Goal: Transaction & Acquisition: Purchase product/service

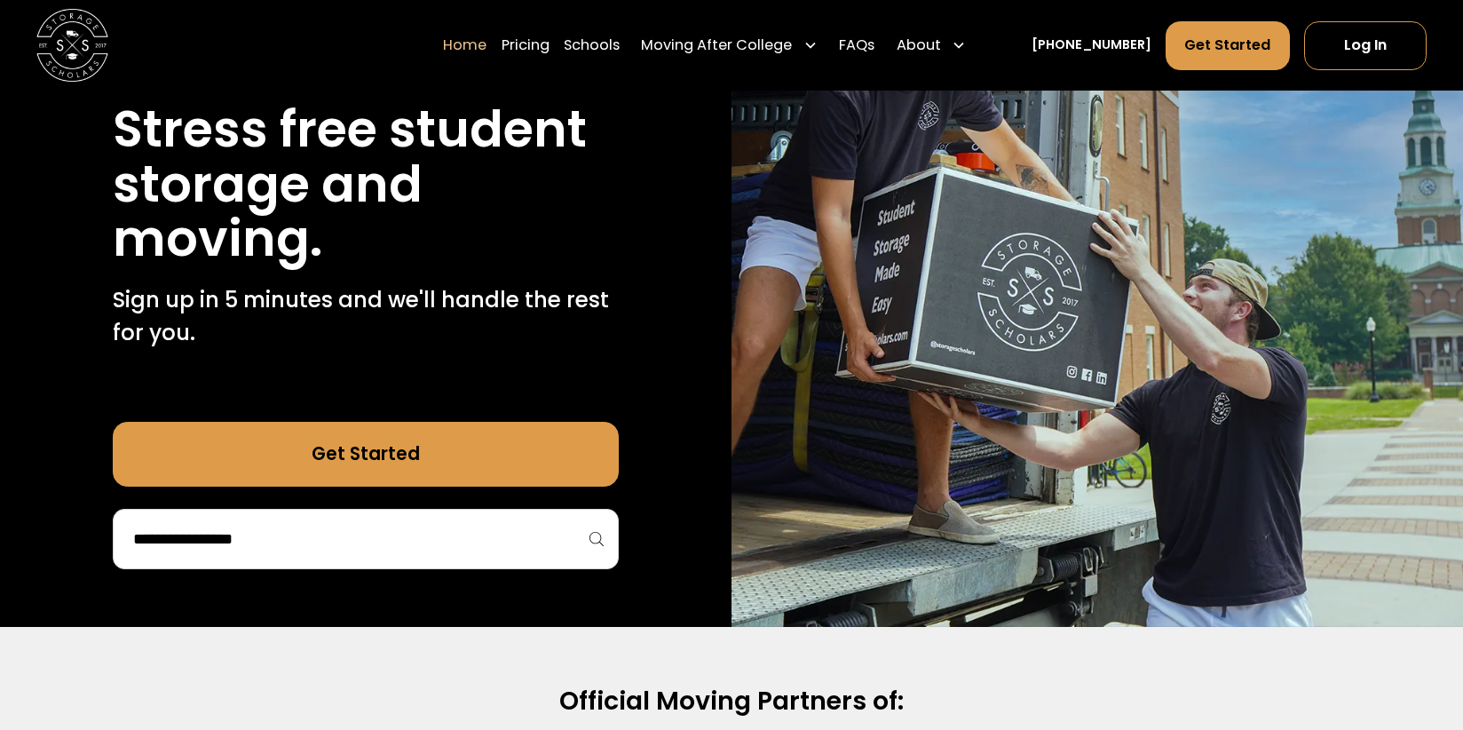
scroll to position [220, 0]
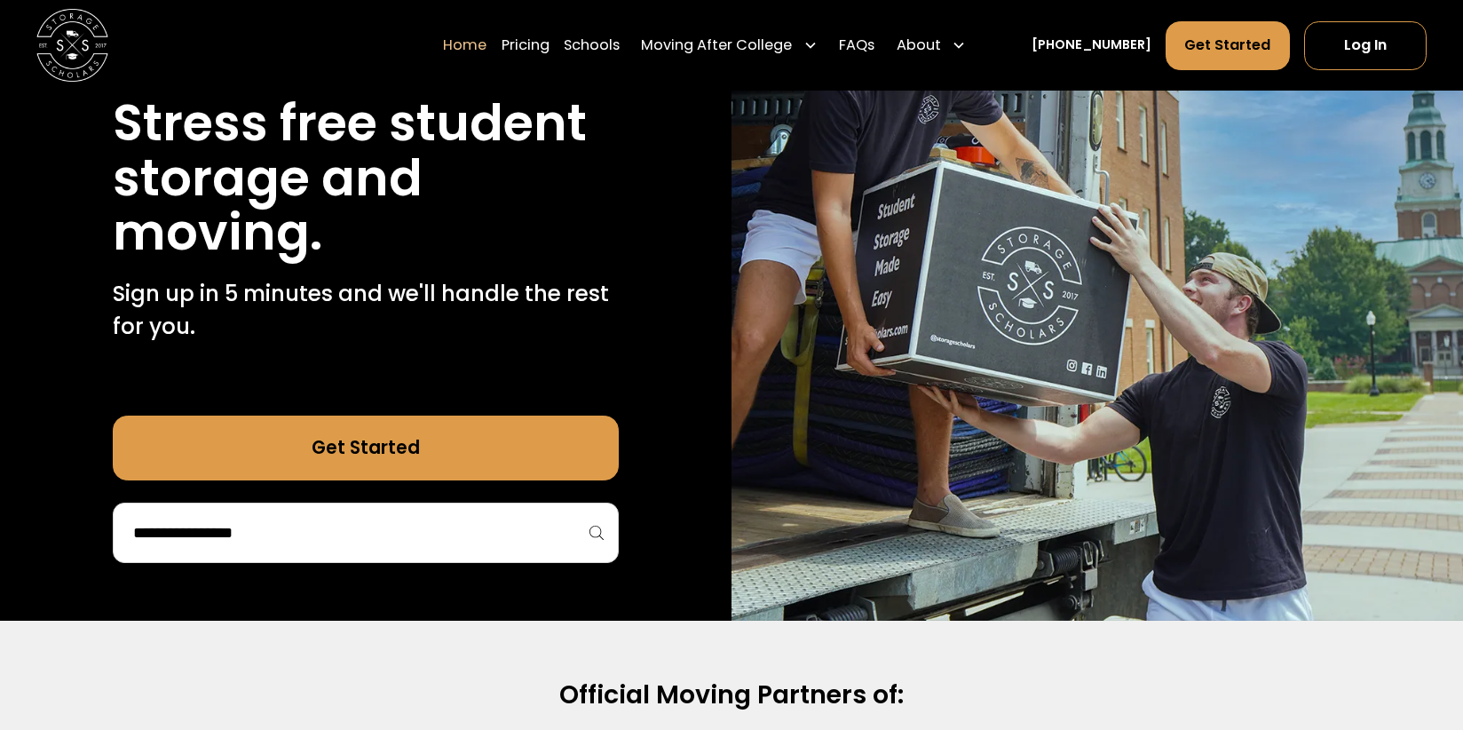
click at [515, 543] on input "search" at bounding box center [365, 533] width 469 height 30
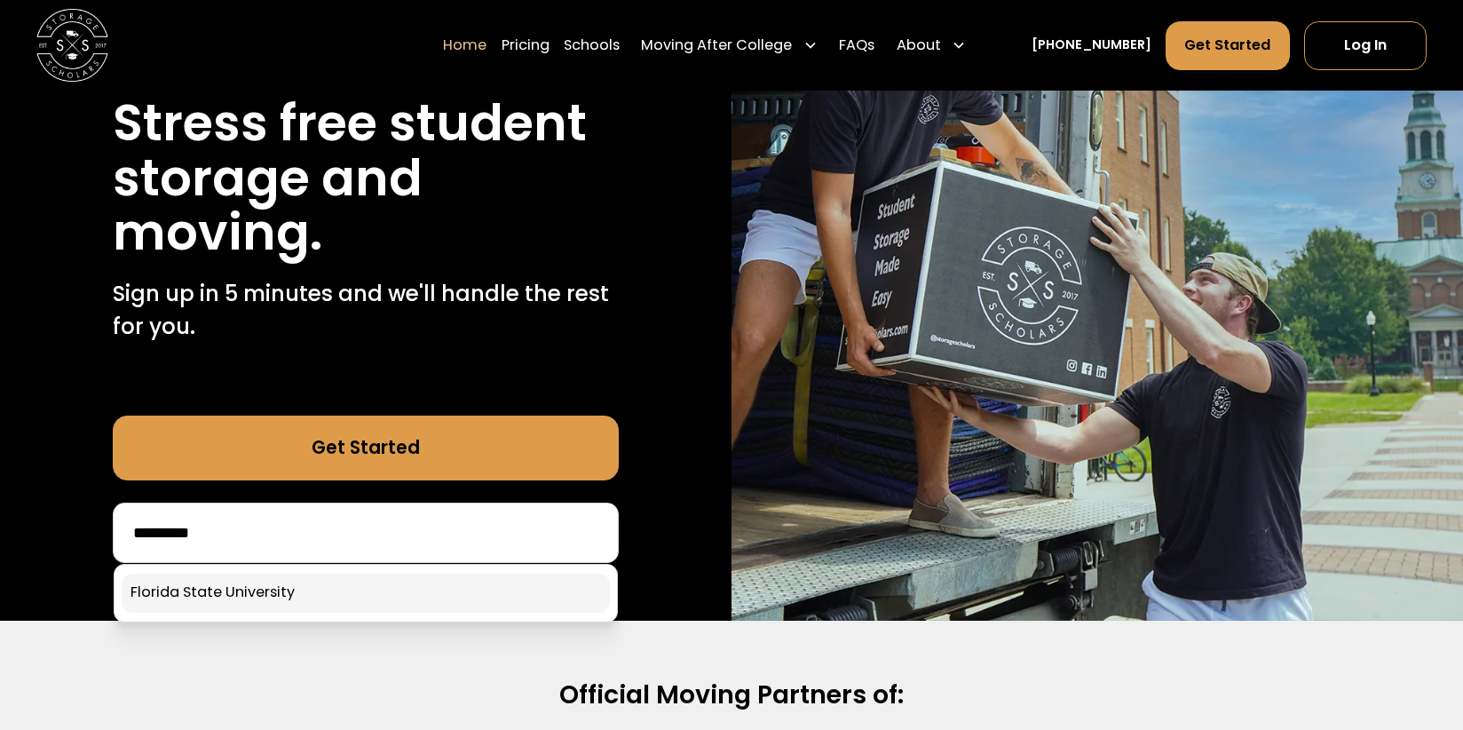
type input "*********"
click at [376, 603] on link at bounding box center [366, 593] width 488 height 39
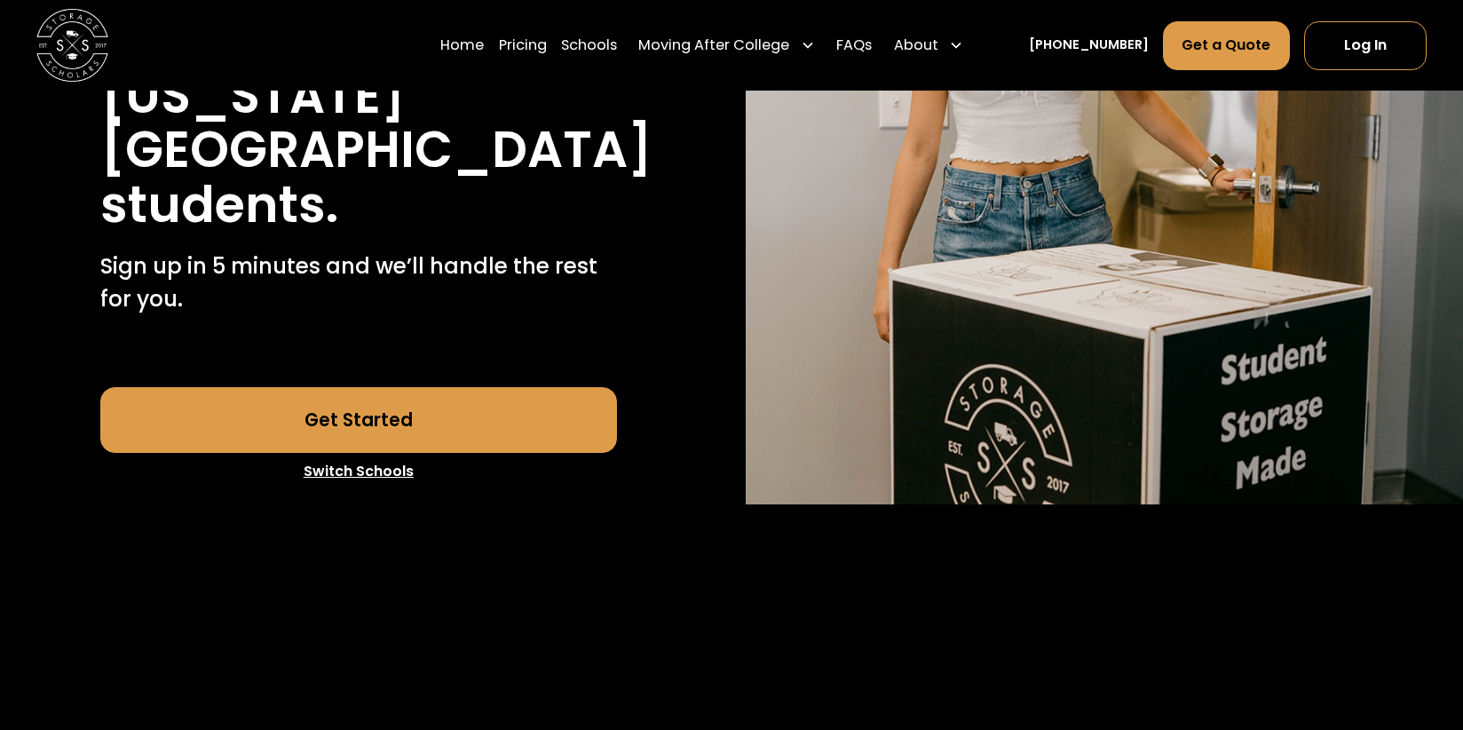
scroll to position [406, 0]
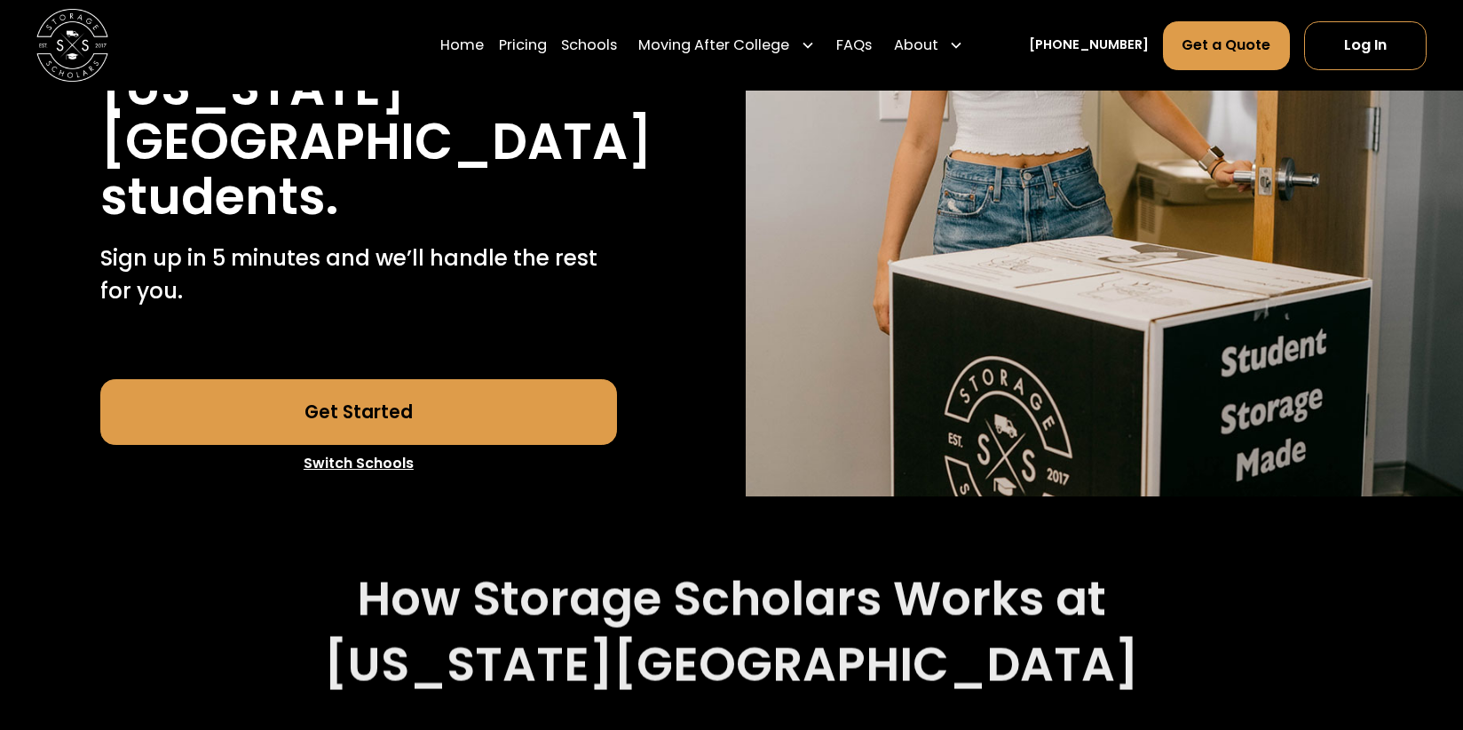
click at [528, 408] on link "Get Started" at bounding box center [358, 411] width 517 height 65
